Goal: Contribute content: Contribute content

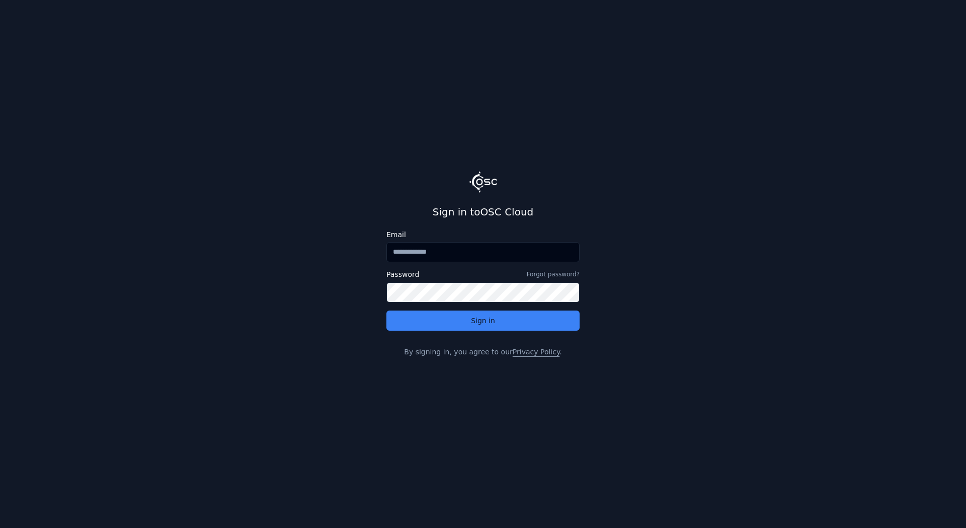
click at [455, 249] on input "Email" at bounding box center [482, 252] width 193 height 20
type input "**********"
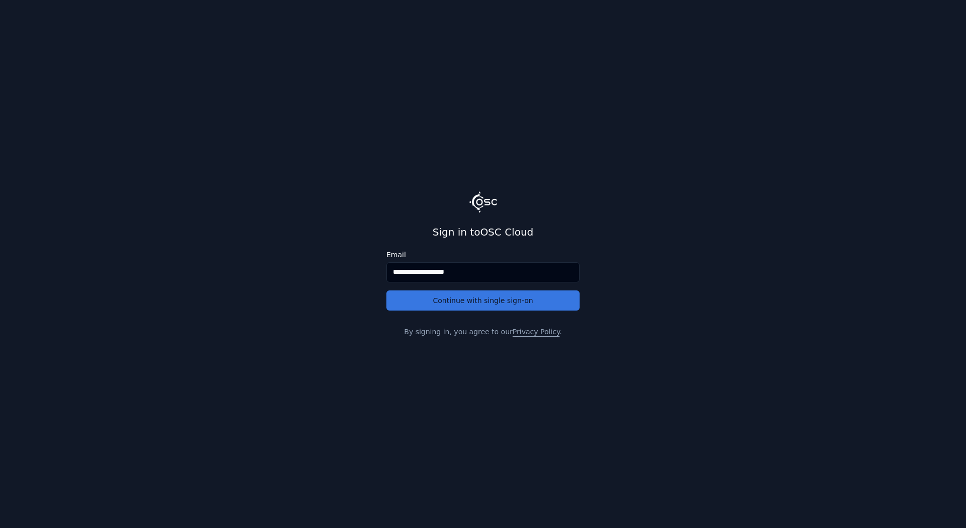
click at [453, 296] on button "Continue with single sign-on" at bounding box center [482, 300] width 193 height 20
click at [458, 299] on button "Continue with single sign-on" at bounding box center [482, 300] width 193 height 20
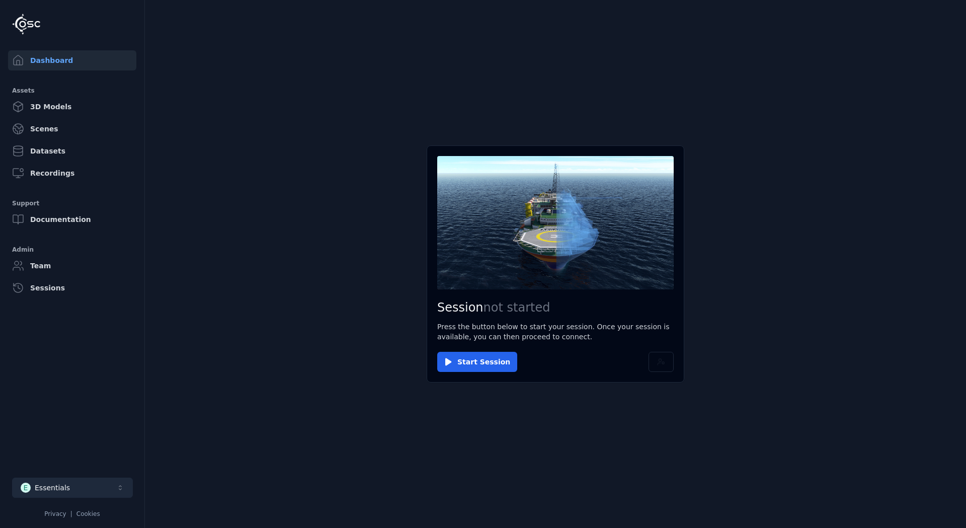
click at [96, 487] on button "E Essentials" at bounding box center [72, 487] width 121 height 20
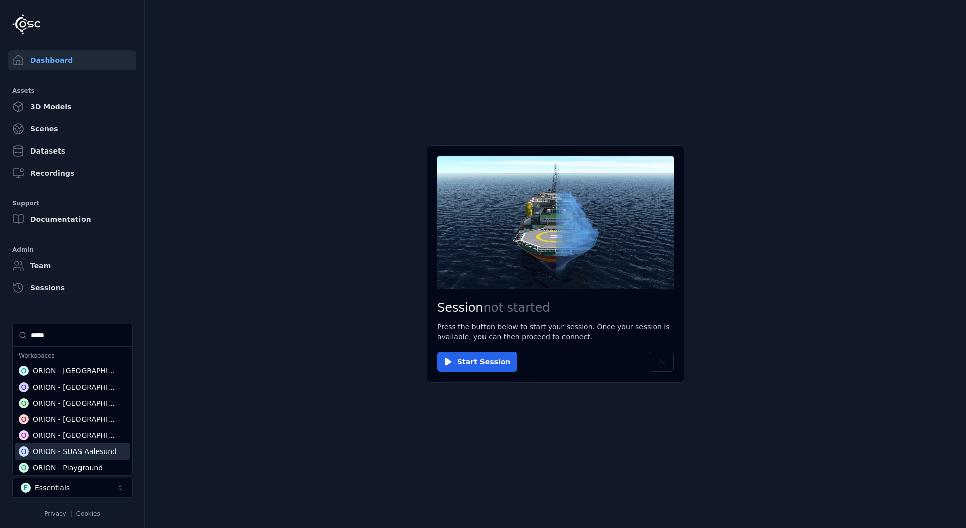
type input "*****"
click at [90, 453] on div "ORION - SUAS Aalesund" at bounding box center [75, 451] width 84 height 10
click at [514, 442] on html "Dashboard Assets 3D Models Scenes Datasets Recordings Support Documentation Adm…" at bounding box center [483, 264] width 966 height 528
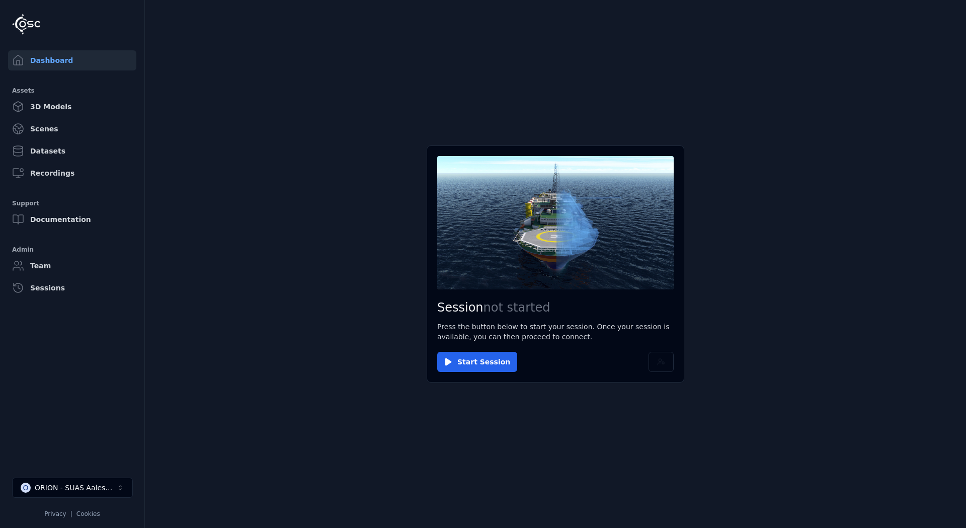
click at [45, 108] on link "3D Models" at bounding box center [72, 107] width 128 height 20
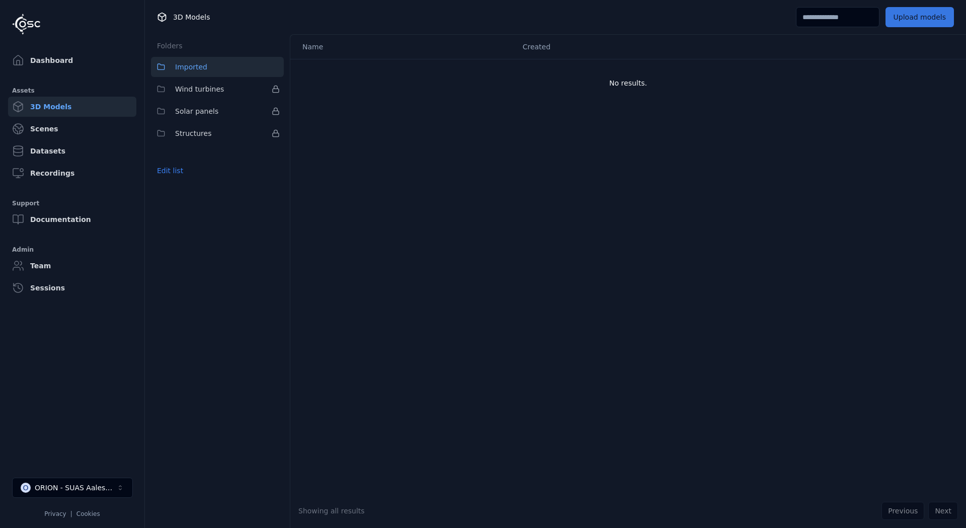
click at [908, 19] on button "Upload models" at bounding box center [920, 17] width 68 height 20
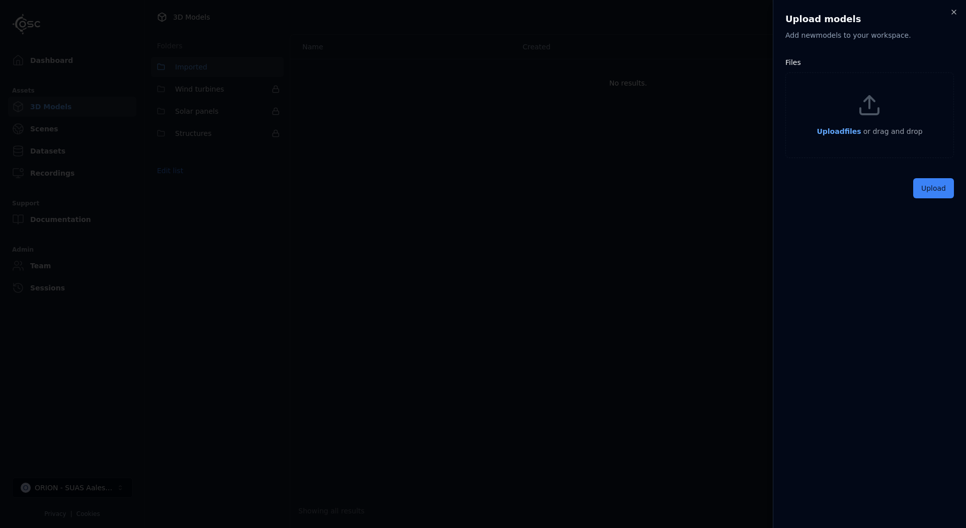
click at [843, 133] on span "Upload files" at bounding box center [839, 131] width 44 height 8
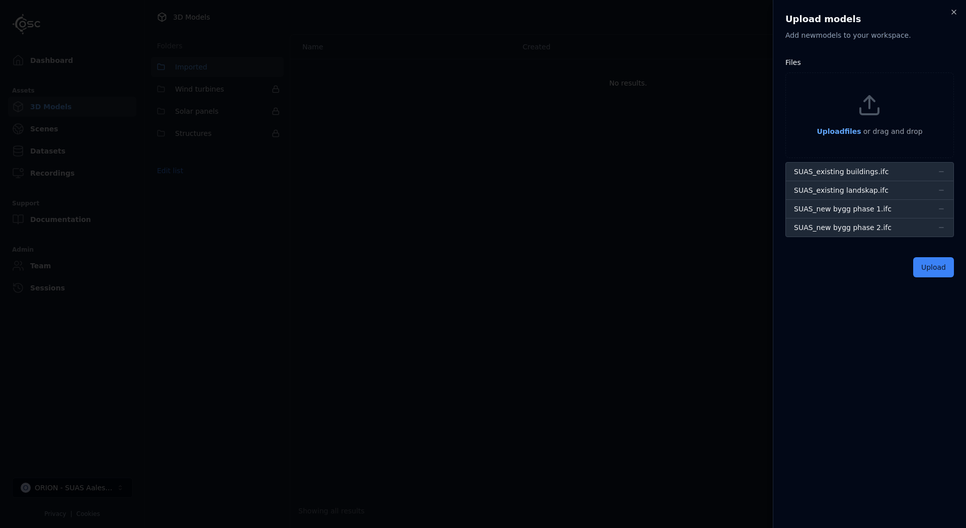
click at [938, 257] on form "Files Upload files or drag and drop SUAS_existing buildings.ifc SUAS_existing l…" at bounding box center [869, 166] width 169 height 221
click at [939, 261] on button "Upload" at bounding box center [933, 267] width 41 height 20
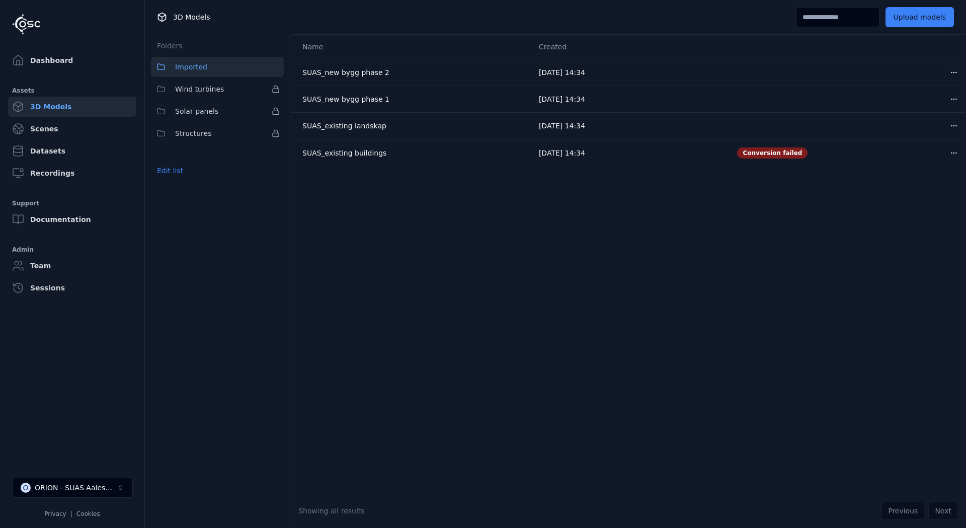
click at [572, 199] on div "Name Created SUAS_new bygg phase 2 [DATE] 14:34 Open menu SUAS_new bygg phase 1…" at bounding box center [628, 264] width 676 height 459
click at [443, 362] on div "Name Created SUAS_new bygg phase 2 [DATE] 14:34 Open menu SUAS_new bygg phase 1…" at bounding box center [628, 264] width 676 height 459
click at [932, 19] on button "Upload models" at bounding box center [920, 17] width 68 height 20
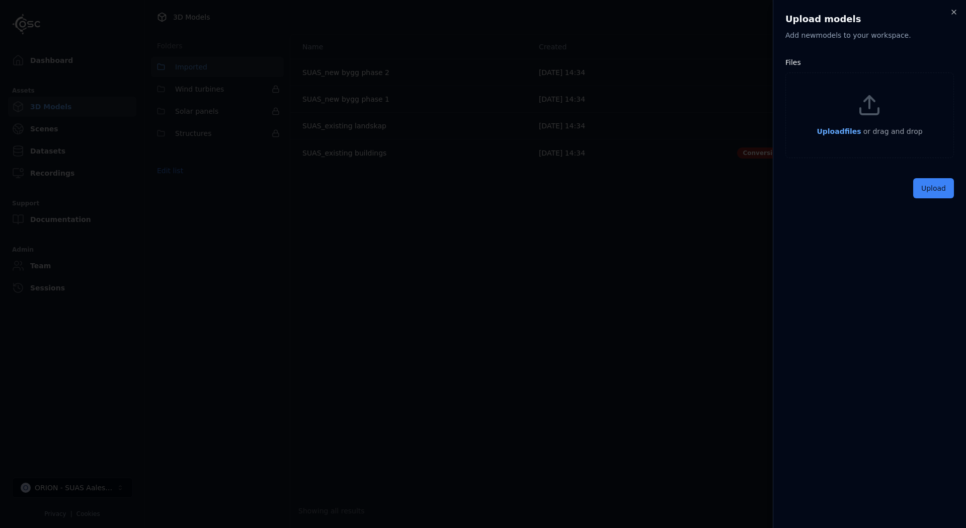
click at [842, 133] on span "Upload files" at bounding box center [839, 131] width 44 height 8
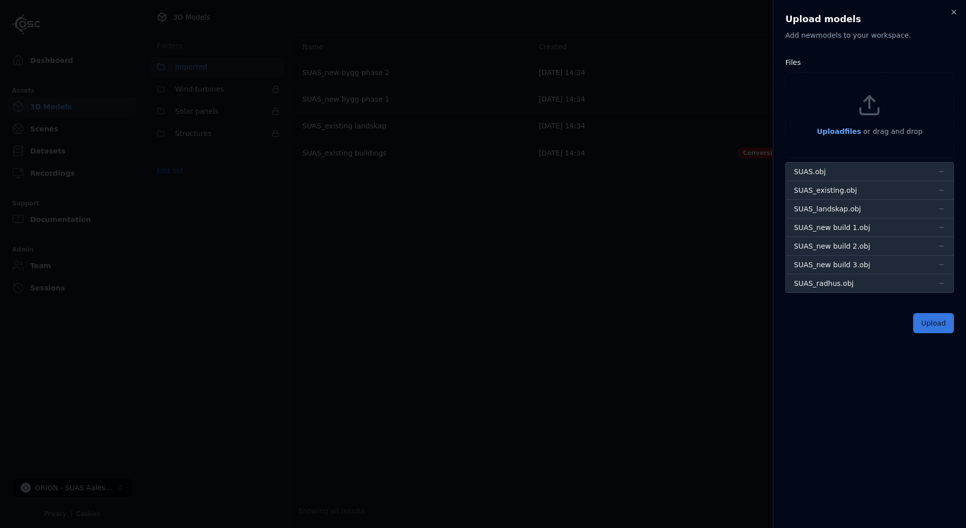
click at [928, 319] on button "Upload" at bounding box center [933, 323] width 41 height 20
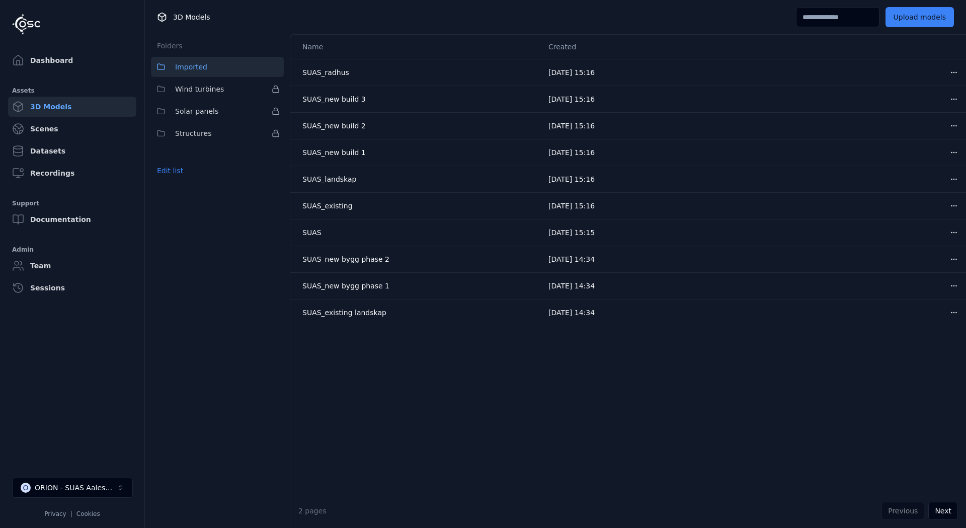
click at [414, 474] on div "Name Created SUAS_radhus [DATE] 15:16 Open menu SUAS_new build 3 [DATE] 15:16 O…" at bounding box center [628, 264] width 676 height 459
click at [47, 53] on link "Dashboard" at bounding box center [72, 60] width 128 height 20
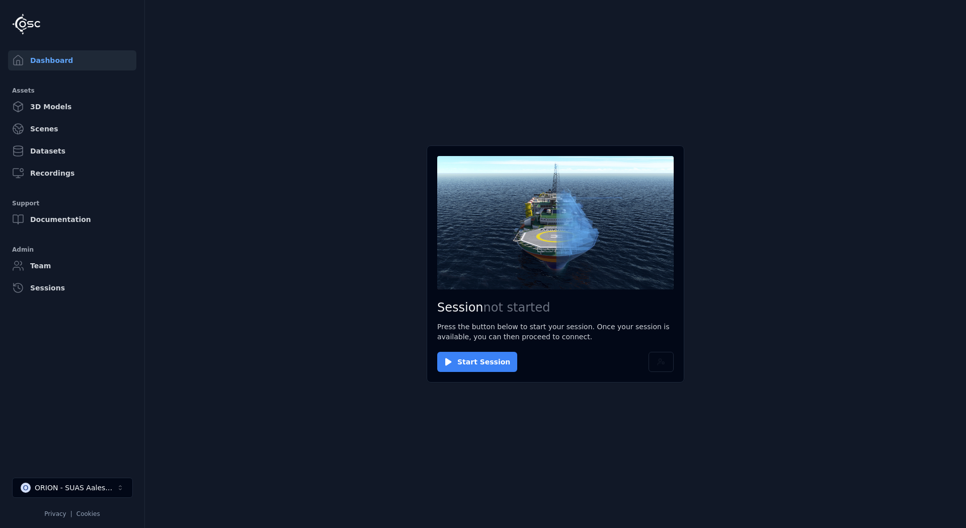
click at [481, 361] on button "Start Session" at bounding box center [477, 362] width 80 height 20
click at [464, 355] on button "Connect" at bounding box center [460, 362] width 46 height 20
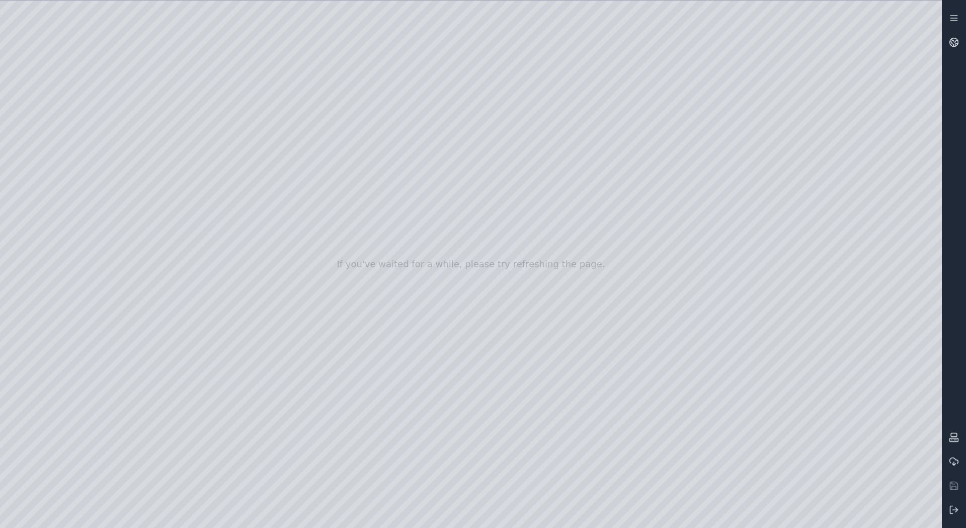
click at [75, 134] on div at bounding box center [471, 264] width 942 height 527
click at [60, 114] on div at bounding box center [471, 264] width 942 height 527
click at [65, 106] on div at bounding box center [471, 264] width 942 height 527
click at [68, 128] on div at bounding box center [471, 264] width 942 height 527
click at [65, 150] on div at bounding box center [471, 264] width 942 height 527
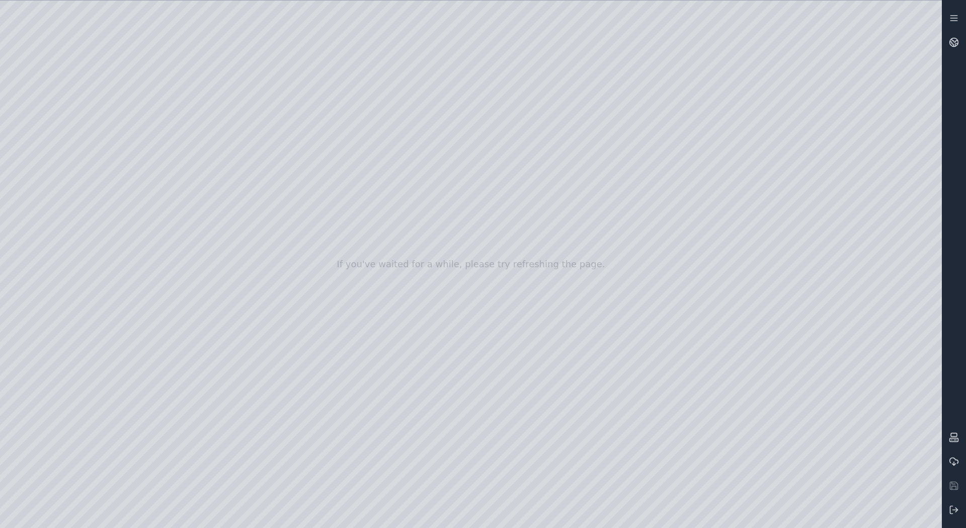
click at [230, 77] on div at bounding box center [471, 264] width 942 height 527
click at [176, 178] on div at bounding box center [471, 264] width 942 height 527
click at [953, 47] on link at bounding box center [954, 42] width 24 height 24
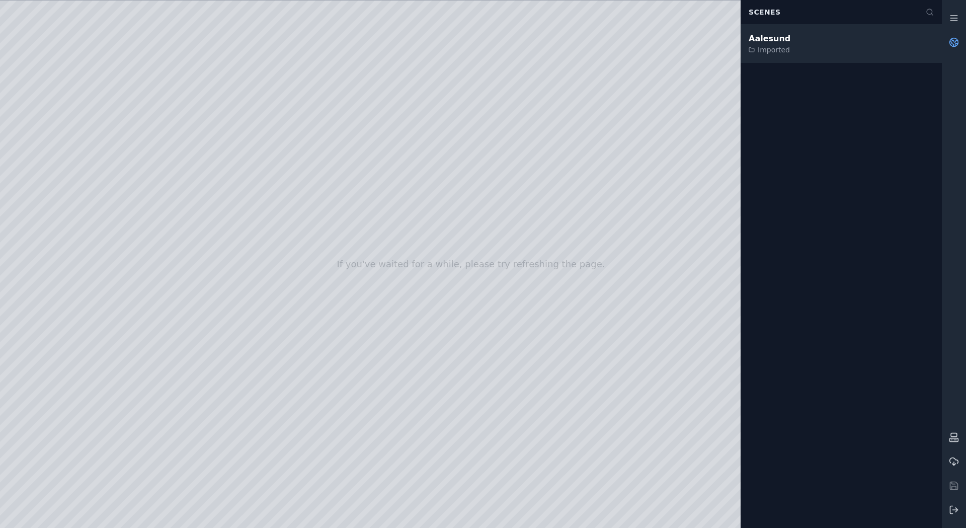
click at [812, 51] on div "Aalesund Imported" at bounding box center [841, 44] width 201 height 38
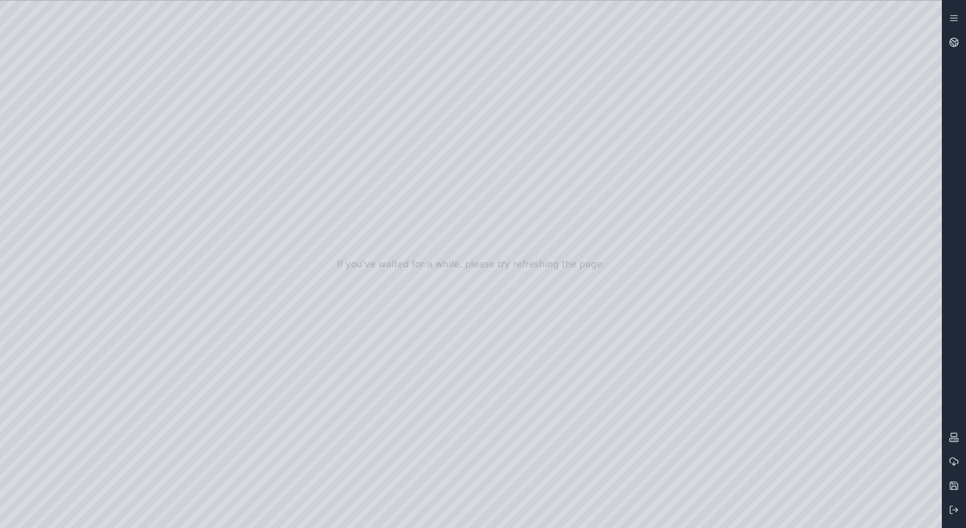
drag, startPoint x: 586, startPoint y: 274, endPoint x: 582, endPoint y: 236, distance: 37.4
drag, startPoint x: 562, startPoint y: 133, endPoint x: 586, endPoint y: 399, distance: 267.2
click at [138, 60] on div at bounding box center [471, 264] width 942 height 527
click at [385, 128] on div at bounding box center [471, 264] width 942 height 527
click at [368, 103] on div at bounding box center [471, 264] width 942 height 527
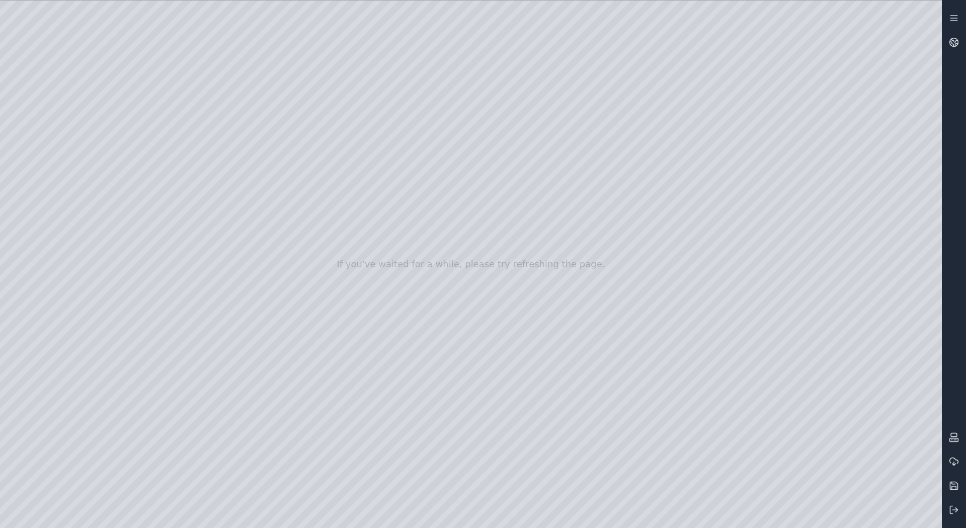
click at [359, 181] on div at bounding box center [471, 264] width 942 height 527
drag, startPoint x: 488, startPoint y: 255, endPoint x: 535, endPoint y: 335, distance: 92.8
drag, startPoint x: 471, startPoint y: 211, endPoint x: 557, endPoint y: 433, distance: 238.0
drag, startPoint x: 548, startPoint y: 229, endPoint x: 583, endPoint y: 323, distance: 100.3
drag, startPoint x: 482, startPoint y: 173, endPoint x: 453, endPoint y: 134, distance: 48.4
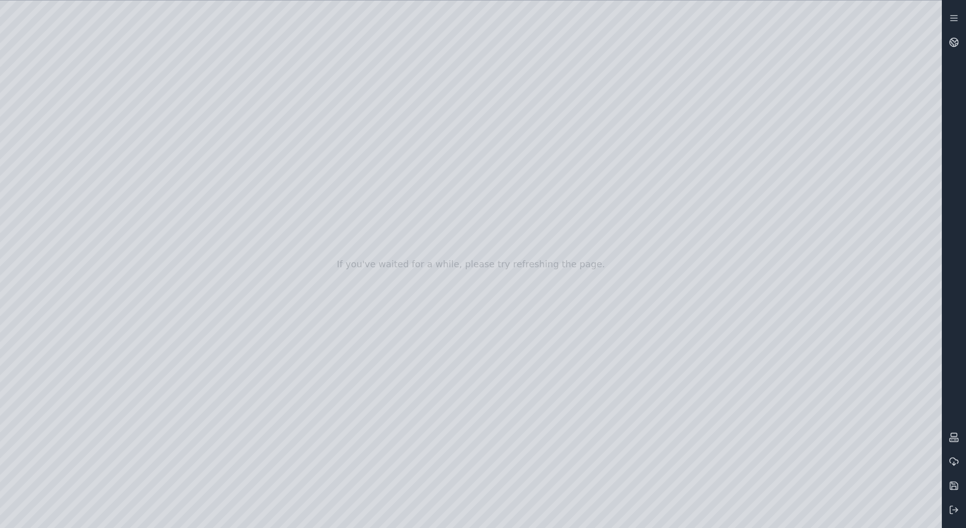
click at [519, 484] on div at bounding box center [471, 264] width 942 height 527
drag, startPoint x: 542, startPoint y: 395, endPoint x: 653, endPoint y: 431, distance: 116.3
drag, startPoint x: 384, startPoint y: 412, endPoint x: 676, endPoint y: 391, distance: 292.5
drag, startPoint x: 550, startPoint y: 383, endPoint x: 731, endPoint y: 410, distance: 182.7
drag, startPoint x: 434, startPoint y: 381, endPoint x: 717, endPoint y: 321, distance: 289.4
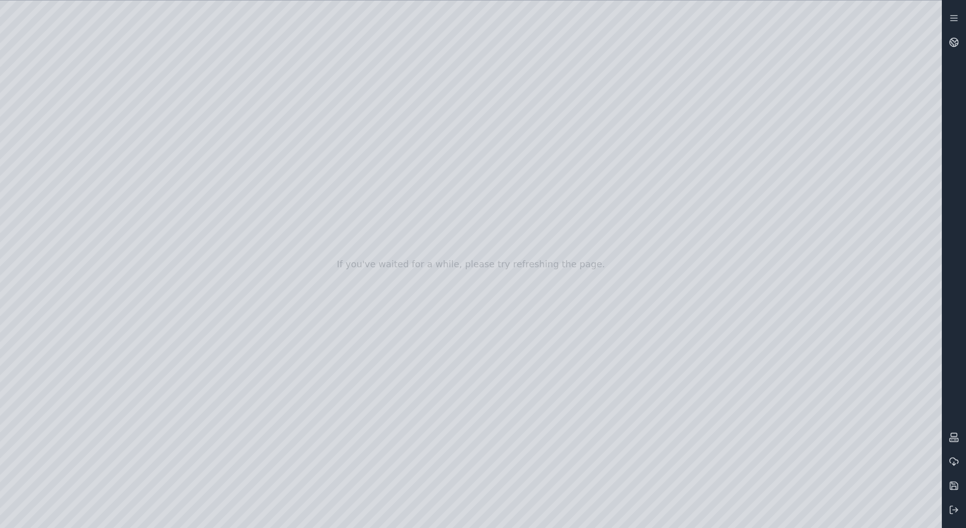
drag, startPoint x: 174, startPoint y: 77, endPoint x: 479, endPoint y: 279, distance: 366.4
click at [479, 279] on div at bounding box center [471, 264] width 942 height 527
drag, startPoint x: 526, startPoint y: 256, endPoint x: 602, endPoint y: 390, distance: 154.1
drag, startPoint x: 767, startPoint y: 311, endPoint x: 616, endPoint y: 302, distance: 151.7
click at [616, 302] on div at bounding box center [471, 264] width 942 height 527
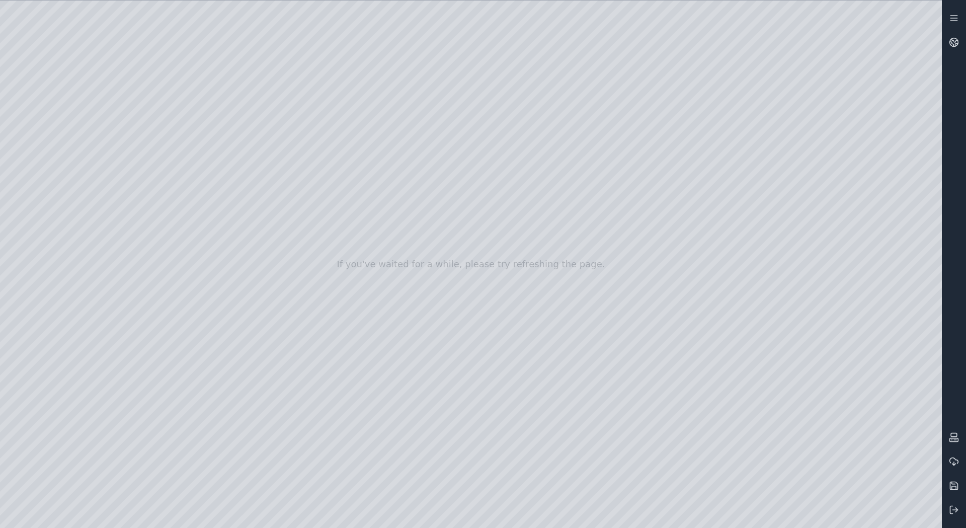
drag, startPoint x: 604, startPoint y: 241, endPoint x: 604, endPoint y: 209, distance: 31.7
click at [604, 209] on div at bounding box center [471, 264] width 942 height 527
drag, startPoint x: 645, startPoint y: 302, endPoint x: 458, endPoint y: 268, distance: 189.3
click at [459, 271] on div at bounding box center [471, 264] width 942 height 527
click at [455, 217] on div at bounding box center [471, 264] width 942 height 527
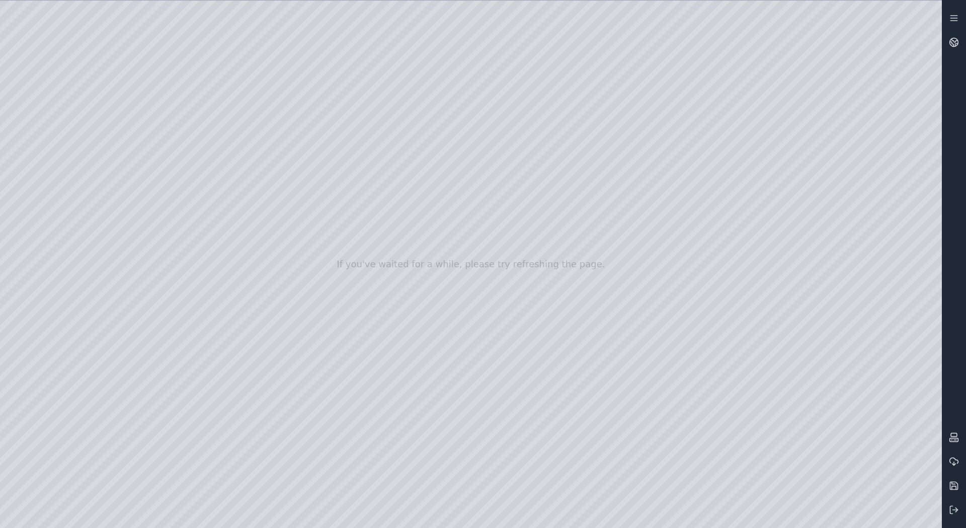
drag, startPoint x: 440, startPoint y: 171, endPoint x: 443, endPoint y: 177, distance: 6.3
click at [443, 177] on div at bounding box center [471, 264] width 942 height 527
drag, startPoint x: 444, startPoint y: 160, endPoint x: 440, endPoint y: 173, distance: 13.1
click at [440, 173] on div at bounding box center [471, 264] width 942 height 527
drag, startPoint x: 423, startPoint y: 318, endPoint x: 453, endPoint y: 269, distance: 57.8
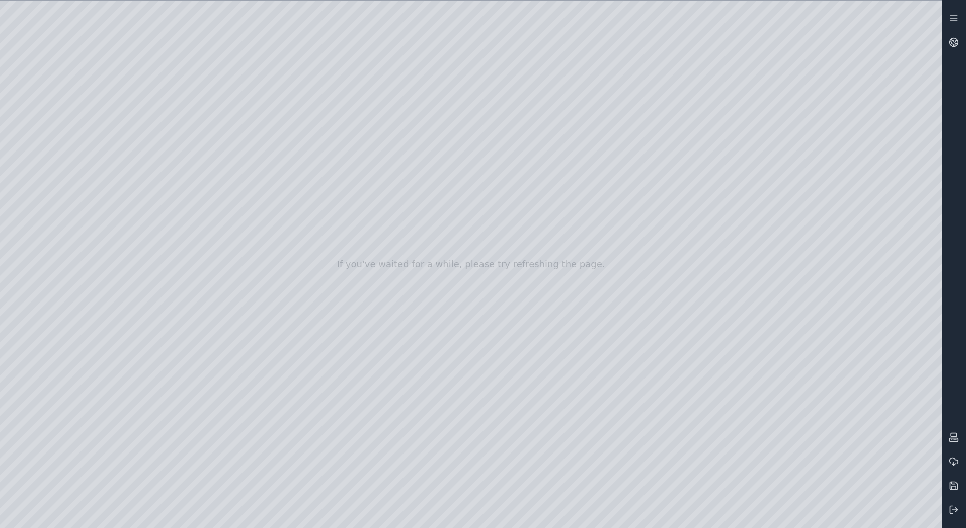
drag, startPoint x: 453, startPoint y: 272, endPoint x: 485, endPoint y: 234, distance: 48.6
drag, startPoint x: 520, startPoint y: 292, endPoint x: 560, endPoint y: 328, distance: 53.9
drag, startPoint x: 524, startPoint y: 222, endPoint x: 538, endPoint y: 551, distance: 329.8
drag, startPoint x: 606, startPoint y: 173, endPoint x: 634, endPoint y: 273, distance: 103.5
drag, startPoint x: 523, startPoint y: 153, endPoint x: 523, endPoint y: 169, distance: 15.6
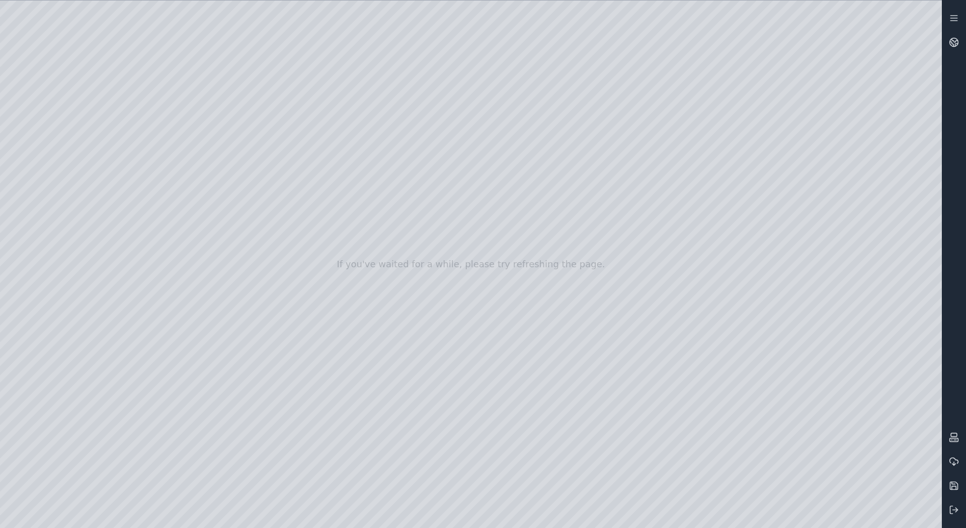
click at [523, 169] on div at bounding box center [471, 264] width 942 height 527
drag, startPoint x: 626, startPoint y: 210, endPoint x: 622, endPoint y: 248, distance: 37.4
drag, startPoint x: 623, startPoint y: 245, endPoint x: 628, endPoint y: 273, distance: 28.5
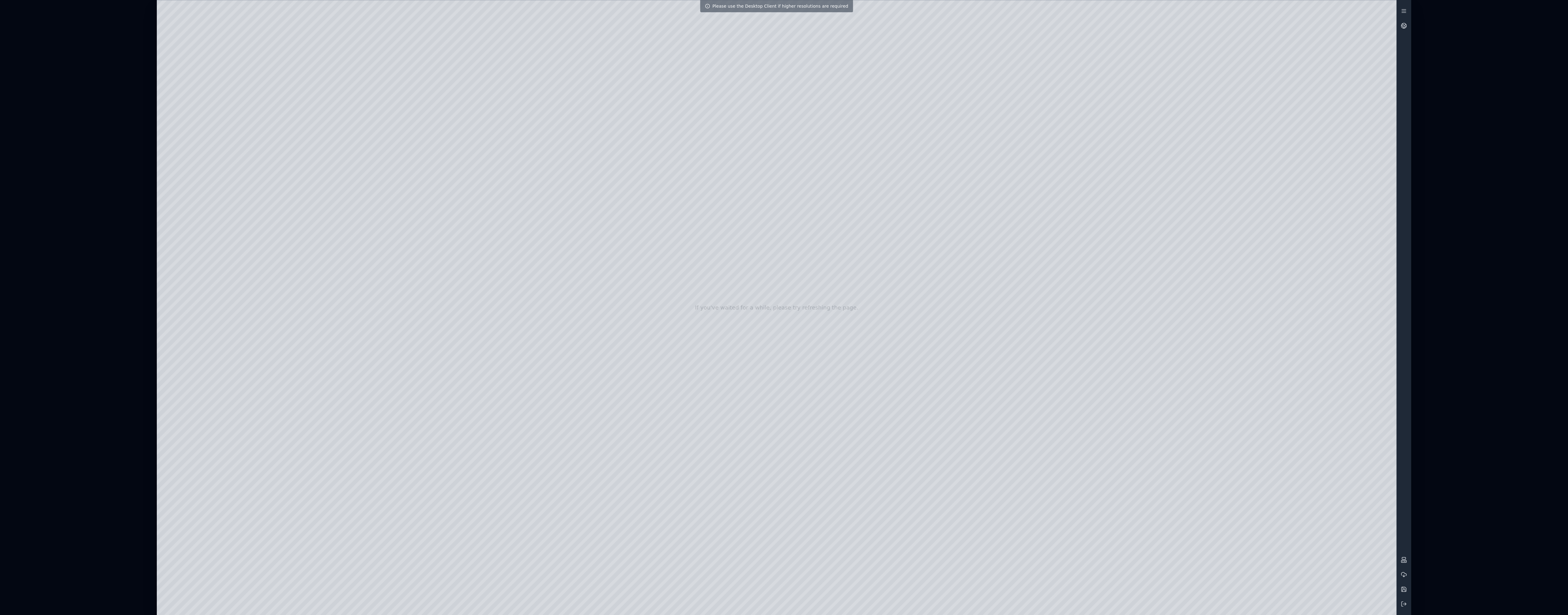
drag, startPoint x: 647, startPoint y: 192, endPoint x: 656, endPoint y: 189, distance: 9.5
click at [587, 185] on div at bounding box center [777, 308] width 1240 height 614
drag, startPoint x: 972, startPoint y: 306, endPoint x: 942, endPoint y: 307, distance: 30.0
drag, startPoint x: 933, startPoint y: 313, endPoint x: 632, endPoint y: 324, distance: 301.2
click at [562, 214] on div at bounding box center [777, 308] width 1240 height 614
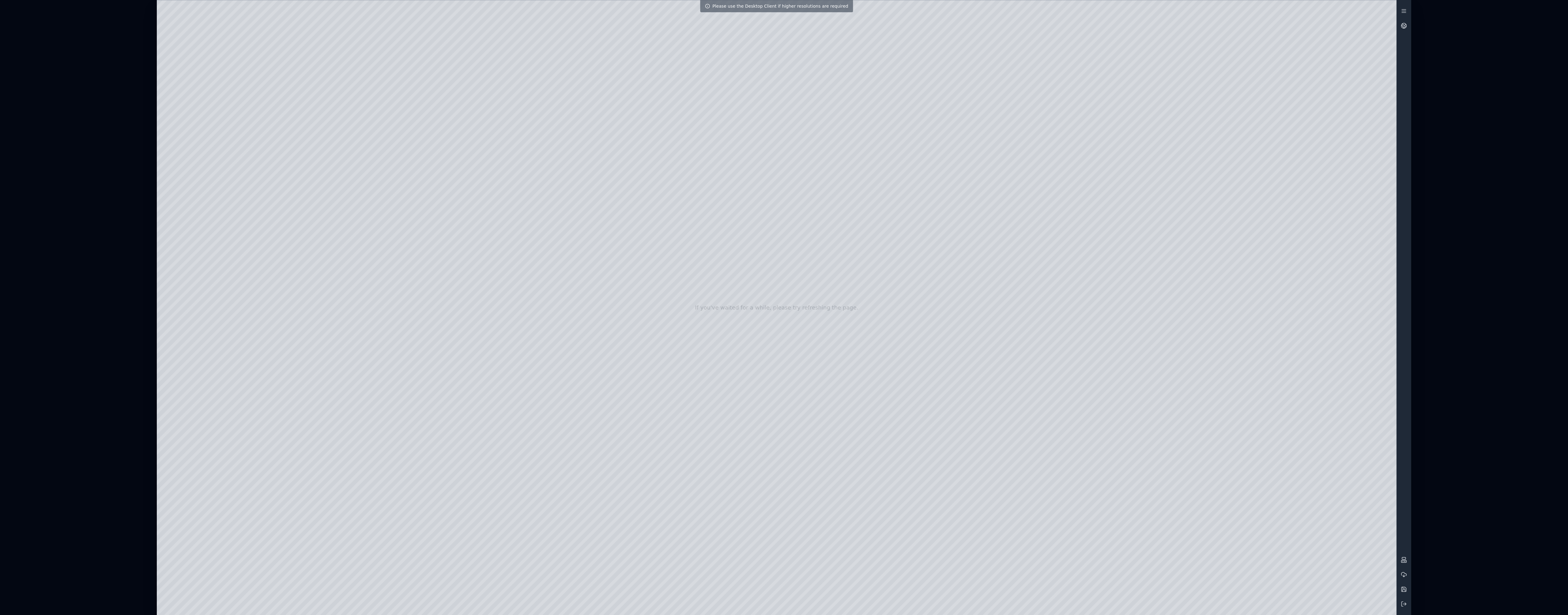
click at [587, 321] on div at bounding box center [777, 308] width 1240 height 614
click at [587, 64] on div at bounding box center [777, 308] width 1240 height 614
drag, startPoint x: 861, startPoint y: 244, endPoint x: 886, endPoint y: 314, distance: 74.3
drag, startPoint x: 299, startPoint y: 90, endPoint x: 907, endPoint y: 377, distance: 672.3
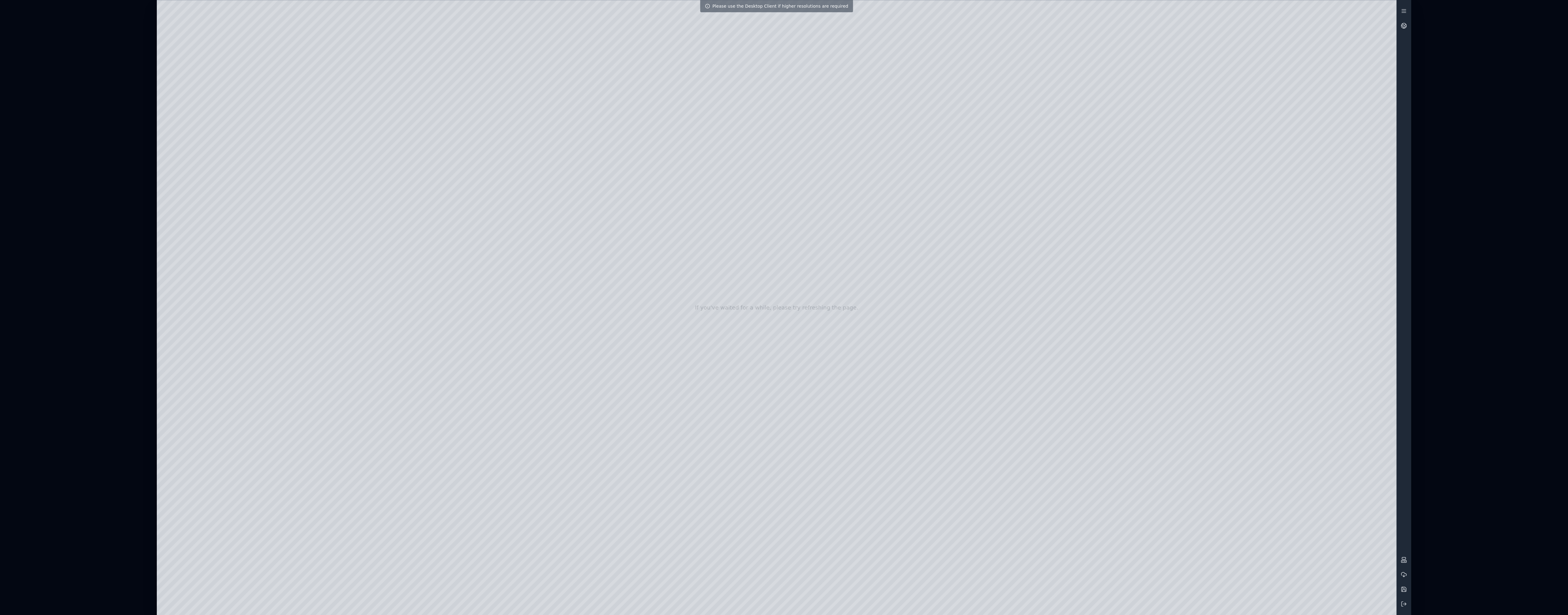
click at [587, 321] on div at bounding box center [777, 308] width 1240 height 614
drag, startPoint x: 860, startPoint y: 263, endPoint x: 861, endPoint y: 268, distance: 5.1
click at [587, 268] on div at bounding box center [777, 308] width 1240 height 614
drag, startPoint x: 863, startPoint y: 255, endPoint x: 859, endPoint y: 291, distance: 36.2
click at [587, 291] on div at bounding box center [777, 308] width 1240 height 614
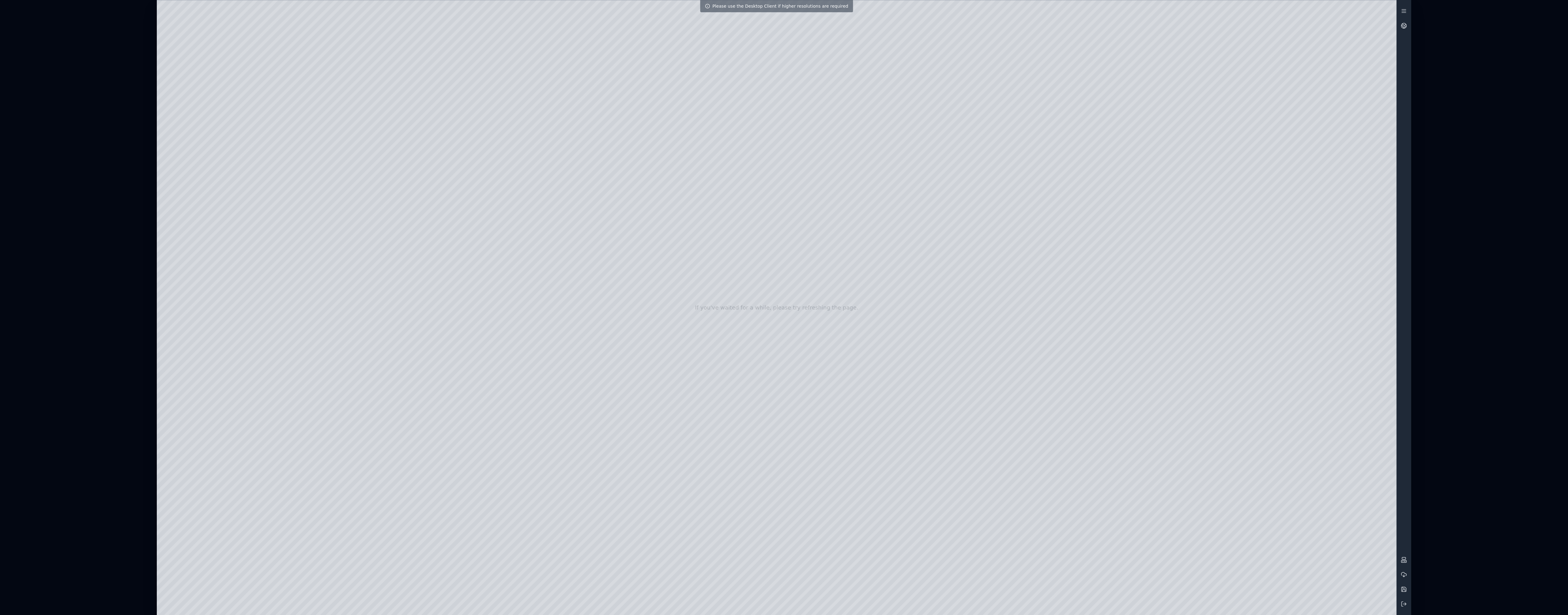
click at [587, 321] on div at bounding box center [777, 308] width 1240 height 614
drag, startPoint x: 295, startPoint y: 83, endPoint x: 954, endPoint y: 308, distance: 696.4
click at [587, 308] on div at bounding box center [777, 308] width 1240 height 614
drag, startPoint x: 881, startPoint y: 352, endPoint x: 880, endPoint y: 356, distance: 4.1
click at [587, 321] on div at bounding box center [777, 308] width 1240 height 614
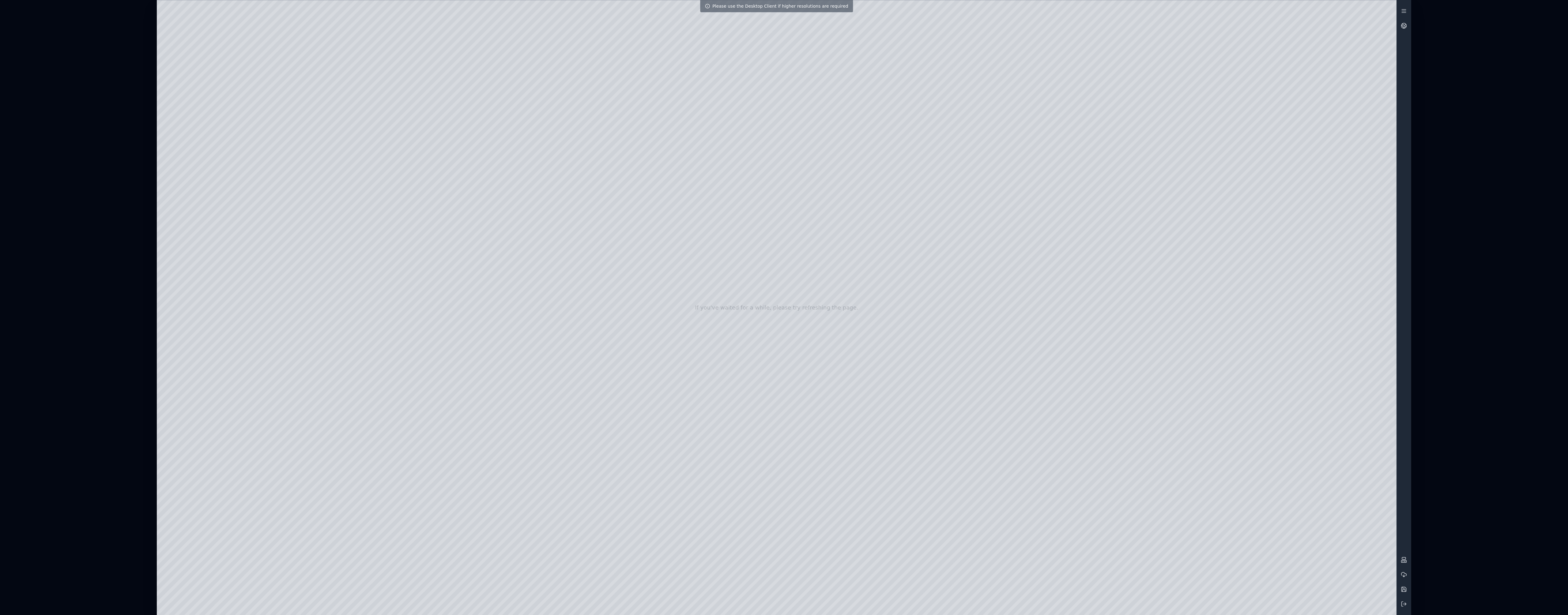
drag, startPoint x: 965, startPoint y: 349, endPoint x: 965, endPoint y: 341, distance: 8.0
click at [587, 321] on div at bounding box center [777, 308] width 1240 height 614
drag, startPoint x: 772, startPoint y: 403, endPoint x: 839, endPoint y: 394, distance: 67.6
drag, startPoint x: 812, startPoint y: 391, endPoint x: 867, endPoint y: 397, distance: 55.3
drag, startPoint x: 870, startPoint y: 395, endPoint x: 987, endPoint y: 353, distance: 124.3
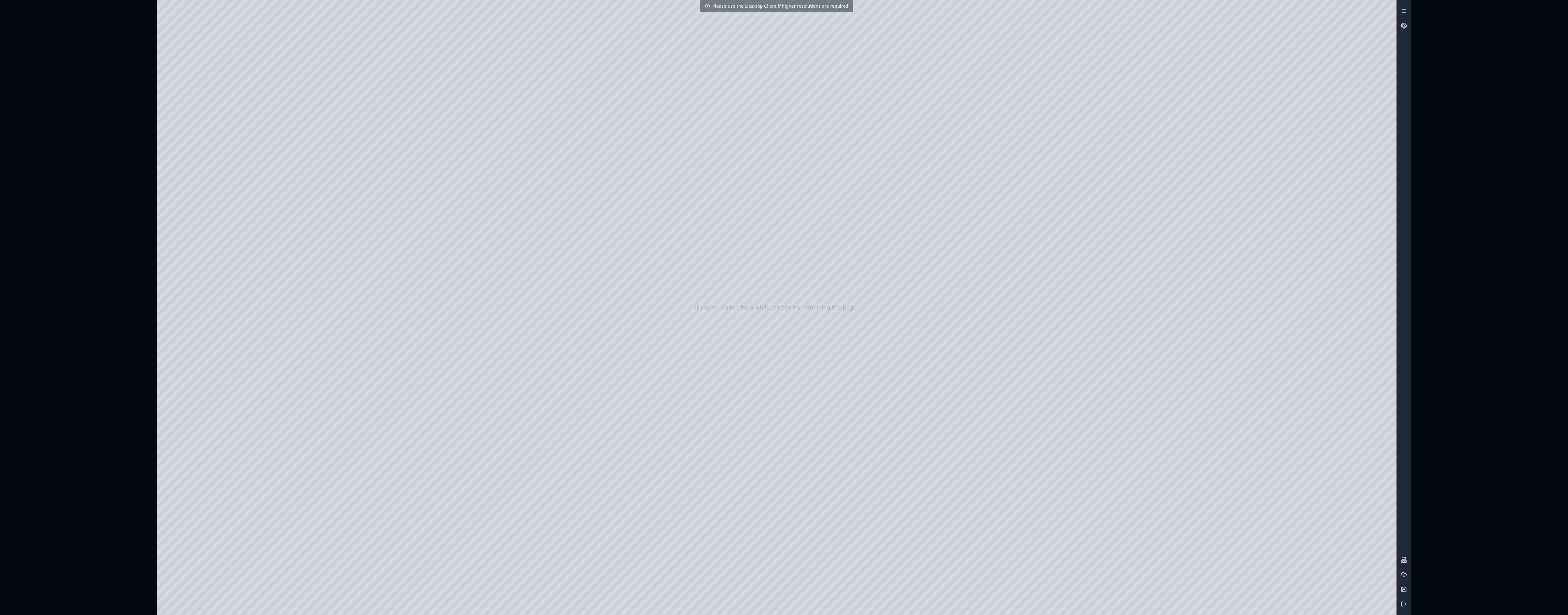
drag, startPoint x: 858, startPoint y: 423, endPoint x: 905, endPoint y: 164, distance: 263.2
drag, startPoint x: 859, startPoint y: 208, endPoint x: 859, endPoint y: 235, distance: 27.0
click at [587, 235] on div at bounding box center [777, 308] width 1240 height 614
drag, startPoint x: 906, startPoint y: 333, endPoint x: 880, endPoint y: 336, distance: 26.2
drag, startPoint x: 919, startPoint y: 333, endPoint x: 727, endPoint y: 313, distance: 193.0
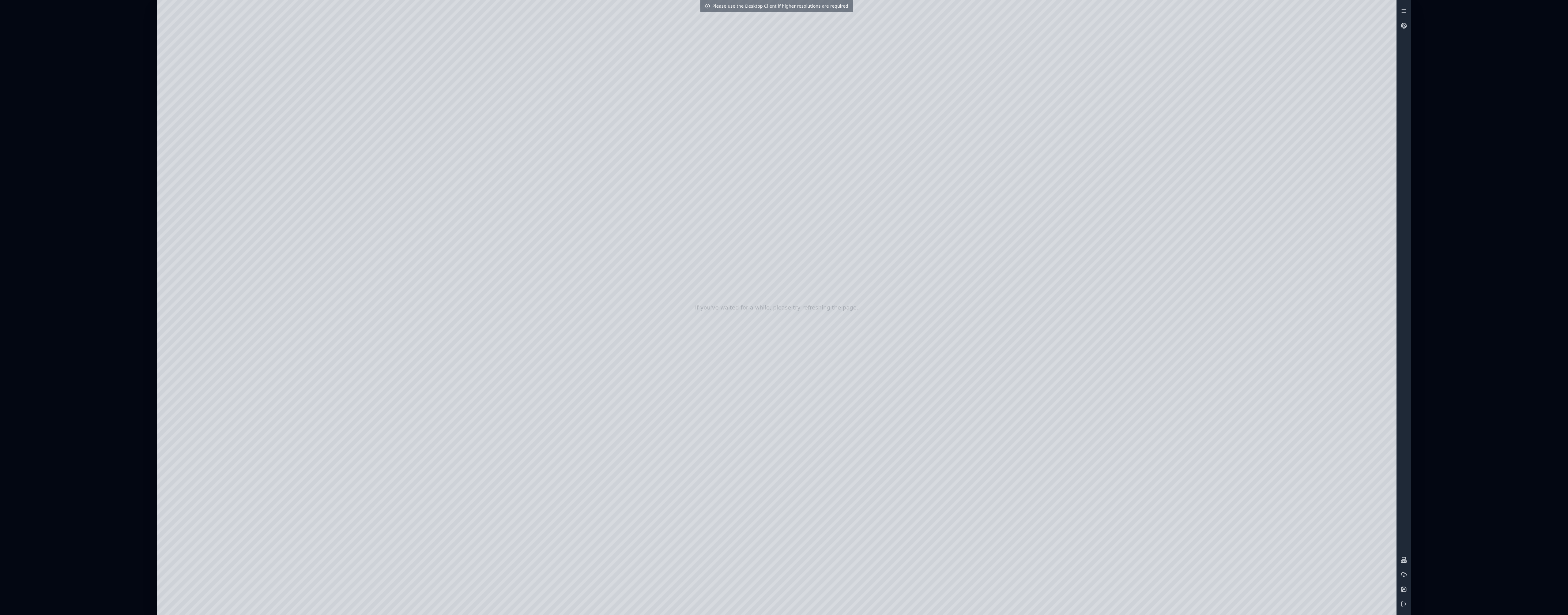
drag, startPoint x: 896, startPoint y: 269, endPoint x: 891, endPoint y: 278, distance: 10.3
click at [587, 278] on div at bounding box center [777, 308] width 1240 height 614
drag, startPoint x: 878, startPoint y: 259, endPoint x: 877, endPoint y: 255, distance: 4.1
click at [587, 255] on div at bounding box center [777, 308] width 1240 height 614
drag, startPoint x: 923, startPoint y: 308, endPoint x: 911, endPoint y: 305, distance: 12.4
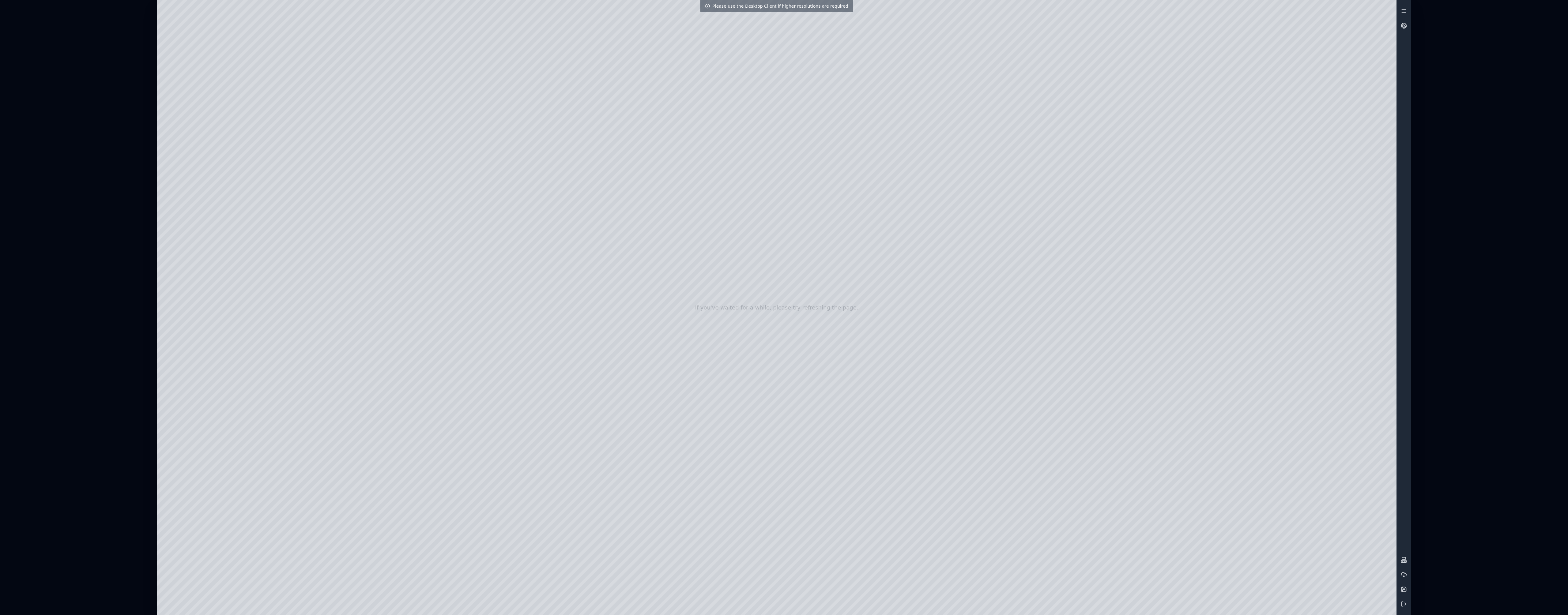
click at [587, 305] on div at bounding box center [777, 308] width 1240 height 614
drag, startPoint x: 966, startPoint y: 353, endPoint x: 764, endPoint y: 269, distance: 218.8
click at [587, 200] on div at bounding box center [777, 308] width 1240 height 614
click at [587, 165] on div at bounding box center [777, 308] width 1240 height 614
click at [587, 321] on div at bounding box center [777, 308] width 1240 height 614
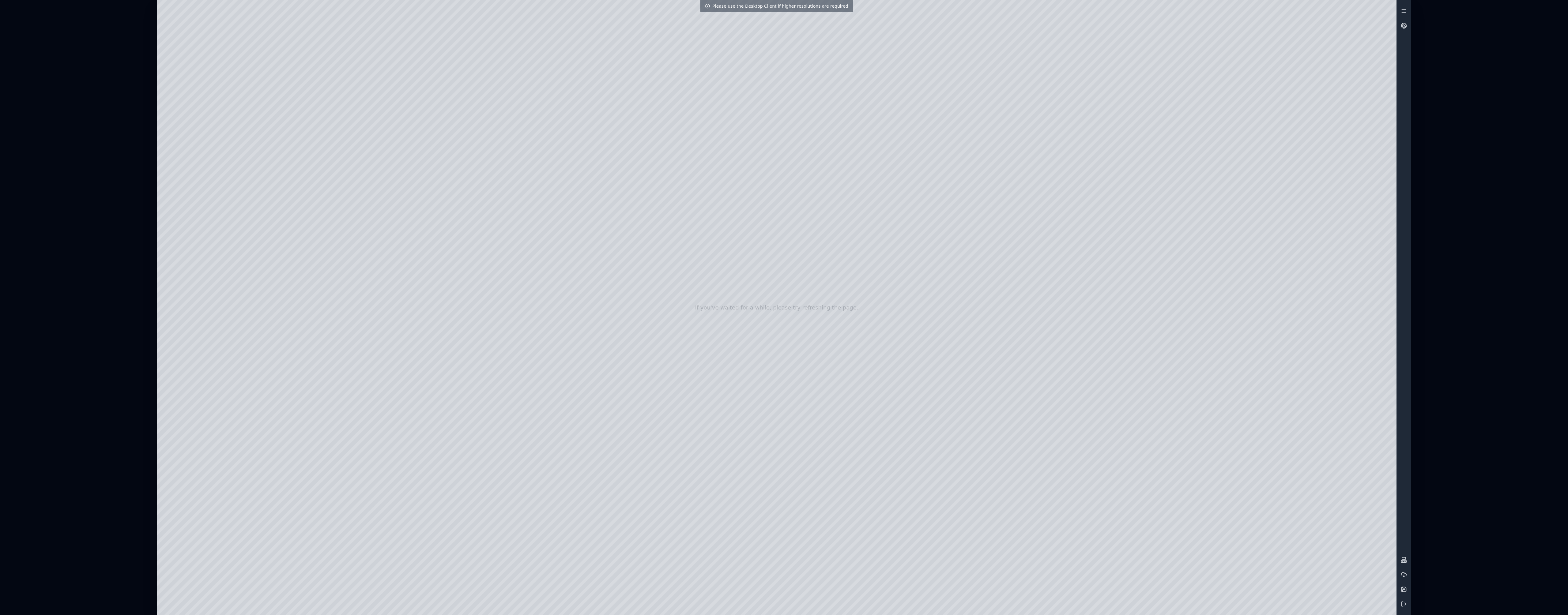
drag, startPoint x: 774, startPoint y: 358, endPoint x: 987, endPoint y: 588, distance: 313.5
drag, startPoint x: 987, startPoint y: 307, endPoint x: 816, endPoint y: 288, distance: 172.1
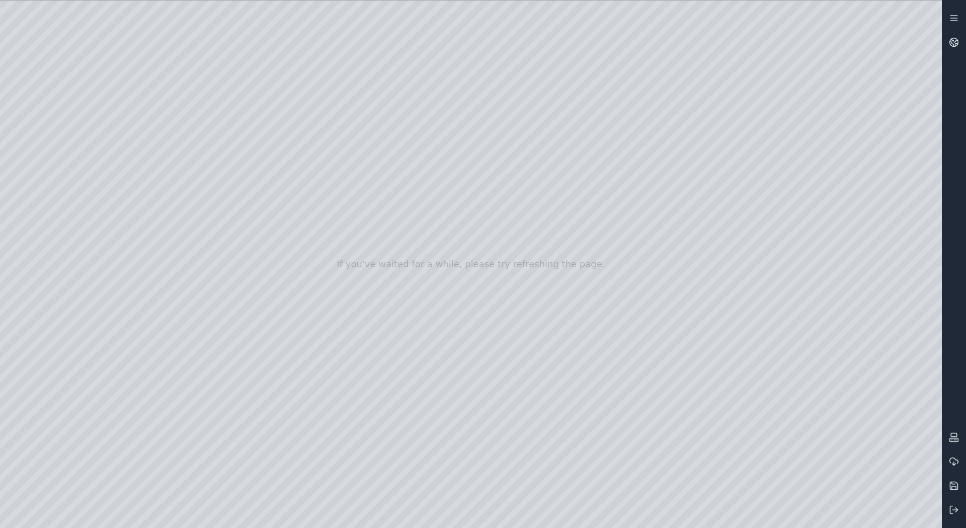
click at [104, 31] on div at bounding box center [471, 264] width 942 height 527
click at [572, 301] on div at bounding box center [471, 264] width 942 height 527
click at [558, 373] on div at bounding box center [471, 264] width 942 height 527
click at [953, 510] on line at bounding box center [955, 510] width 5 height 0
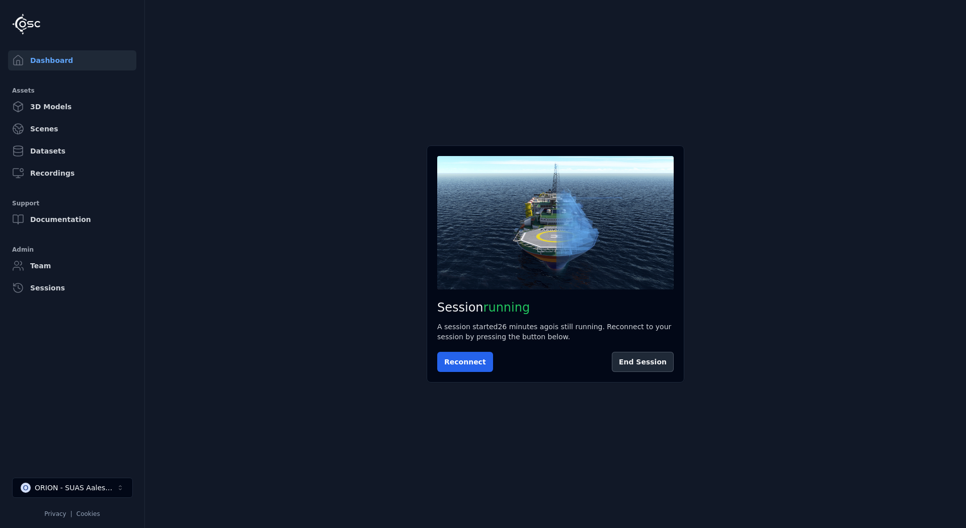
click at [42, 107] on link "3D Models" at bounding box center [72, 107] width 128 height 20
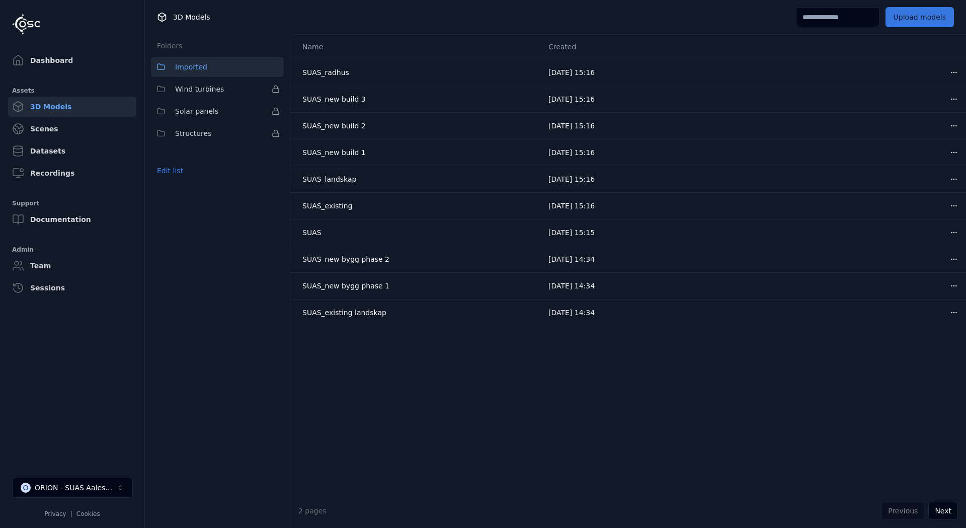
click at [912, 14] on button "Upload models" at bounding box center [920, 17] width 68 height 20
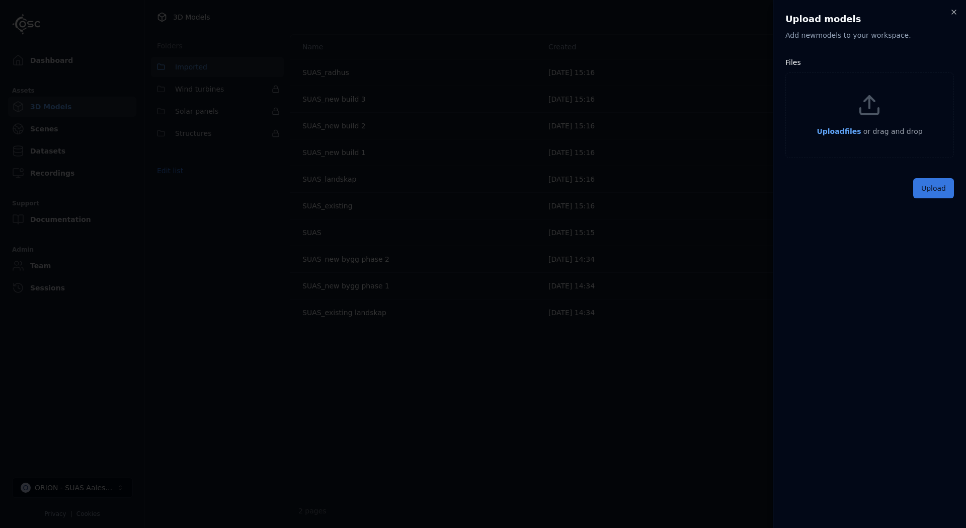
click at [926, 180] on button "Upload" at bounding box center [933, 188] width 41 height 20
click at [880, 213] on div "Upload models Add new model s to your workspace. Files Upload files or drag and…" at bounding box center [869, 264] width 193 height 528
click at [849, 133] on span "Upload files" at bounding box center [839, 131] width 44 height 8
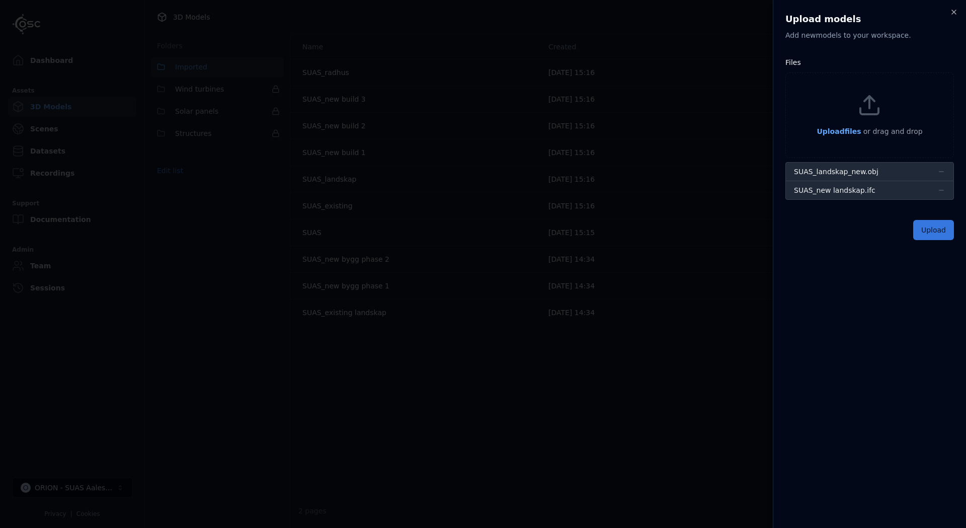
click at [938, 230] on button "Upload" at bounding box center [933, 230] width 41 height 20
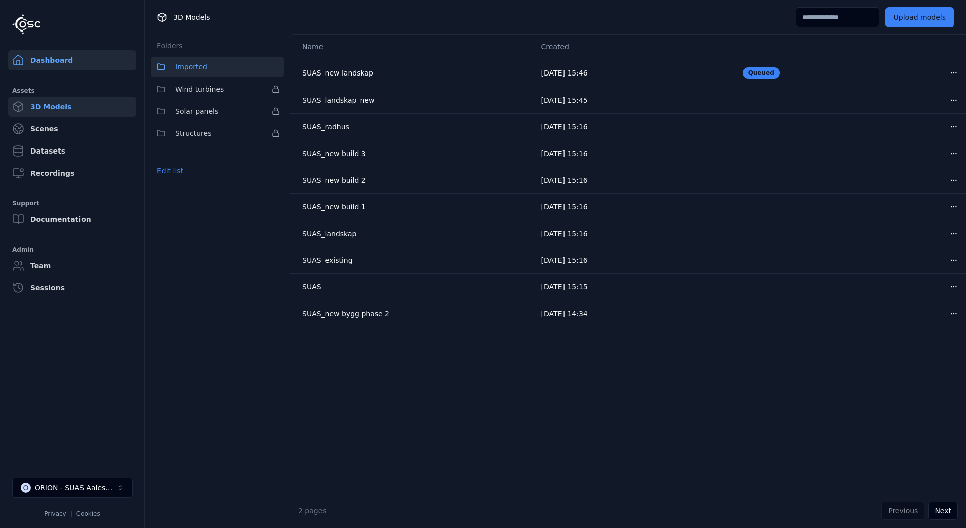
click at [52, 60] on link "Dashboard" at bounding box center [72, 60] width 128 height 20
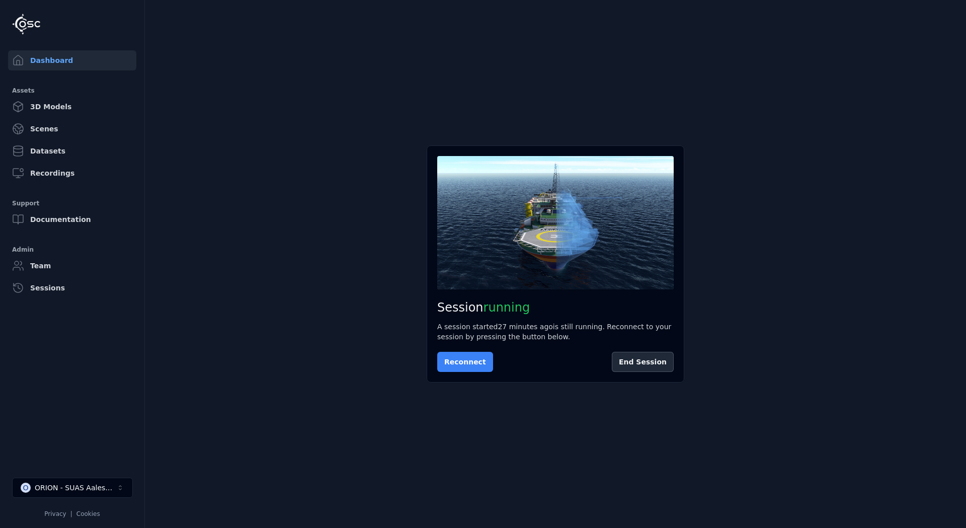
click at [474, 361] on button "Reconnect" at bounding box center [465, 362] width 56 height 20
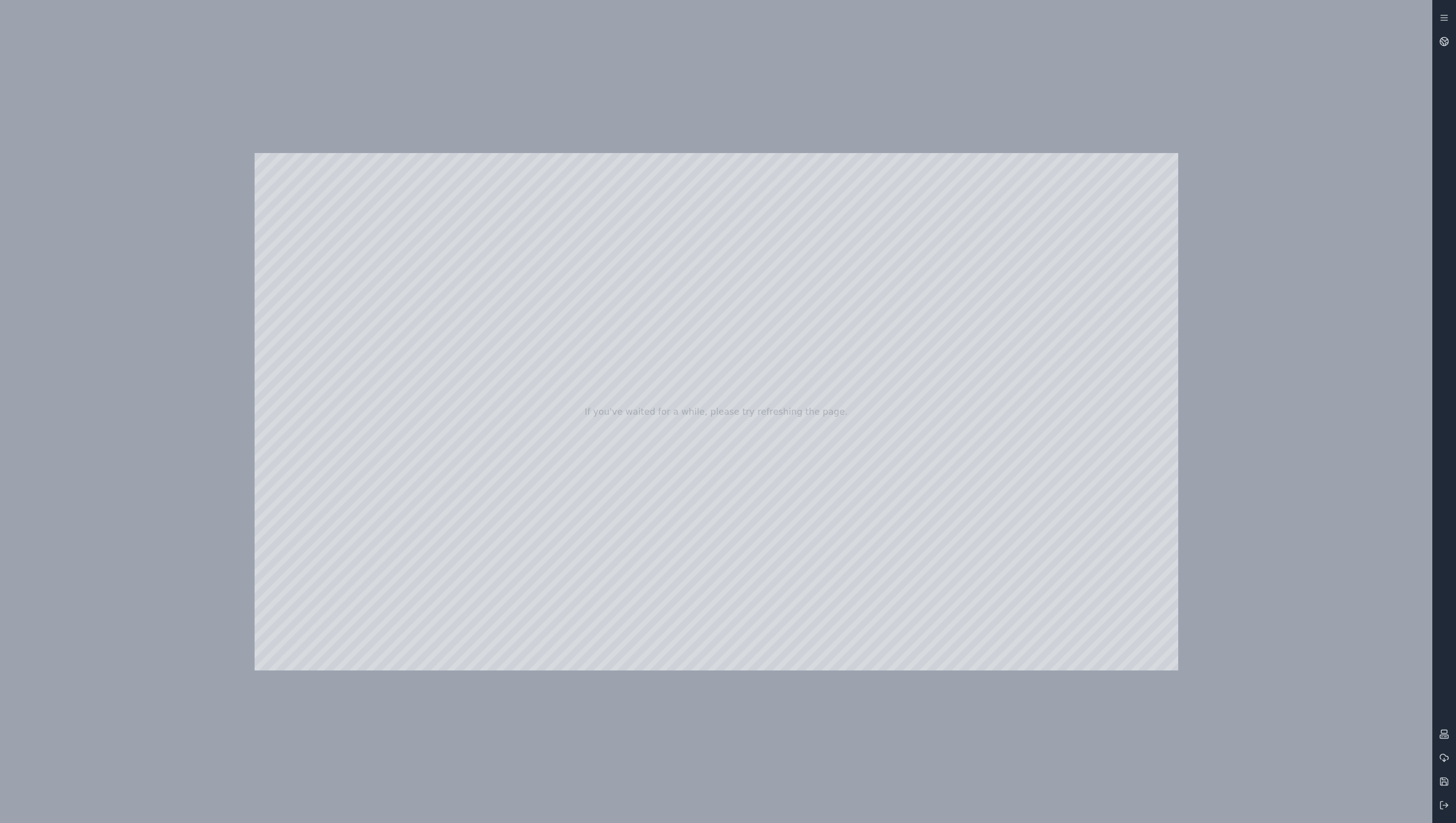
click at [946, 274] on div "If you've waited for a while, please try refreshing the page." at bounding box center [716, 411] width 1432 height 823
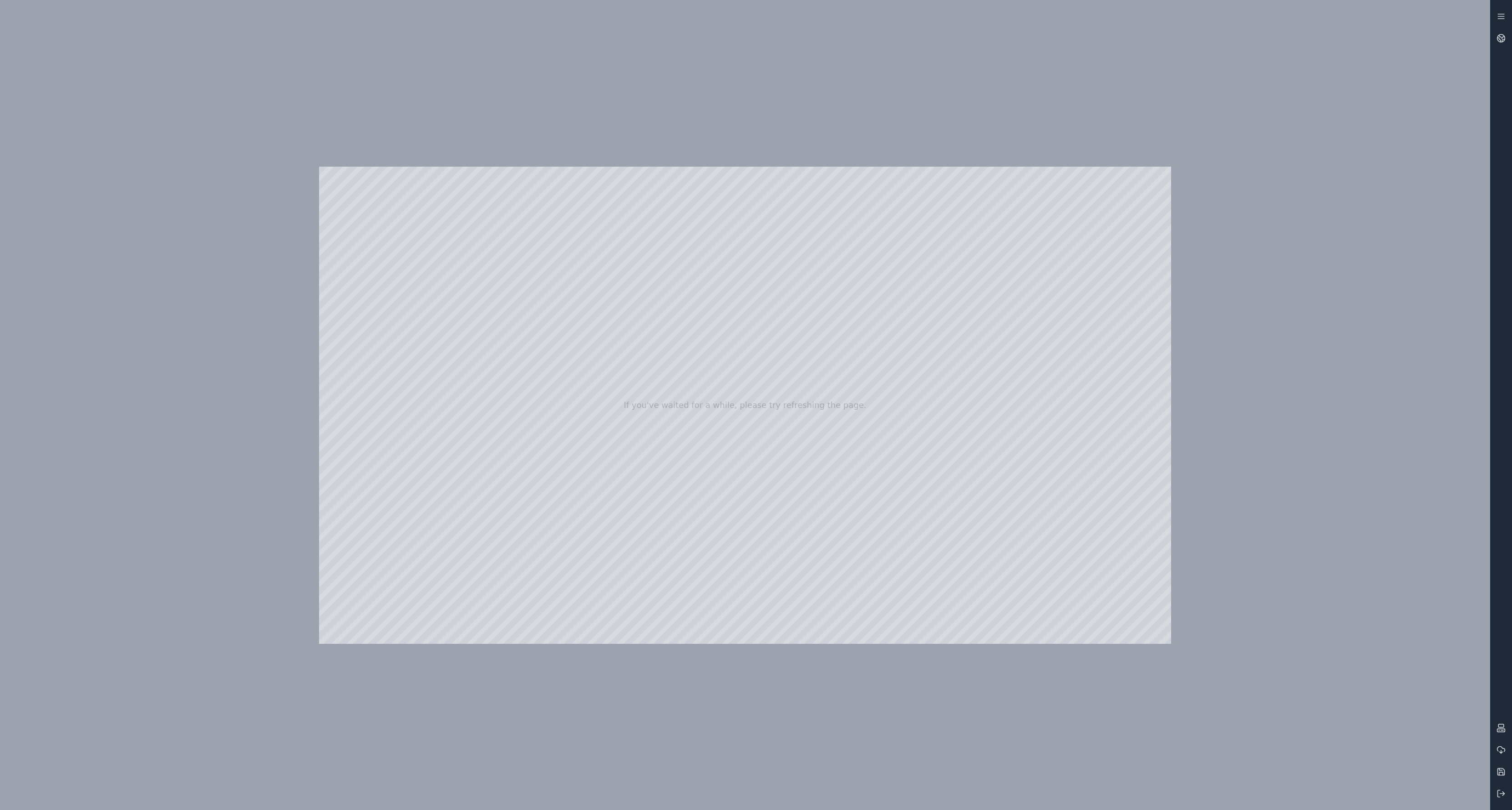
click at [542, 280] on div at bounding box center [746, 405] width 852 height 477
